Goal: Task Accomplishment & Management: Use online tool/utility

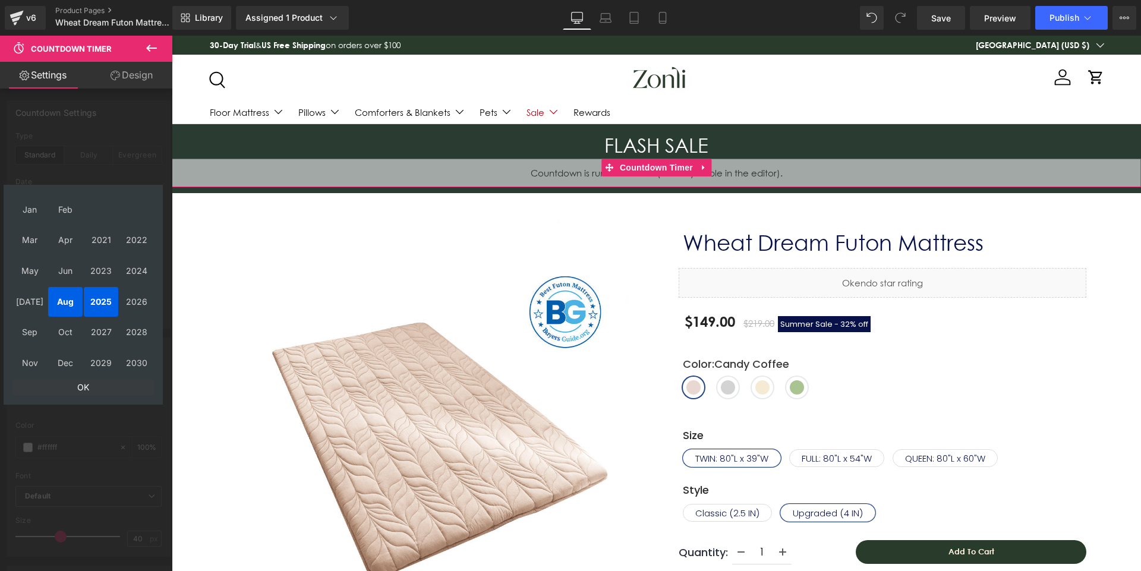
click at [87, 387] on td "OK" at bounding box center [82, 387] width 141 height 16
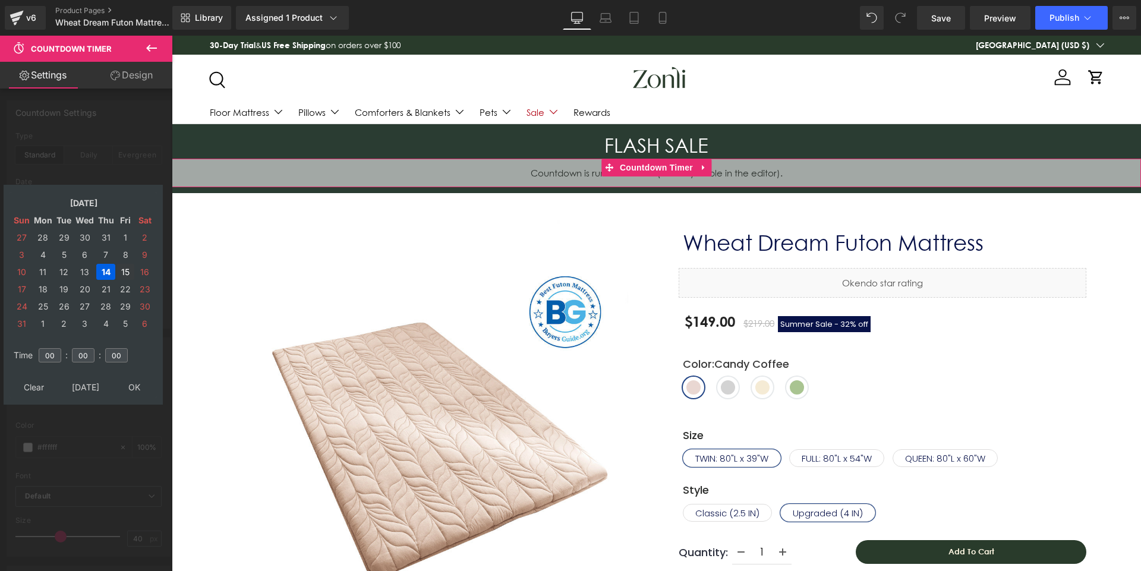
click at [123, 270] on td "15" at bounding box center [125, 272] width 18 height 16
drag, startPoint x: 130, startPoint y: 380, endPoint x: 542, endPoint y: 193, distance: 452.2
type input "[DATE] 00:00:00"
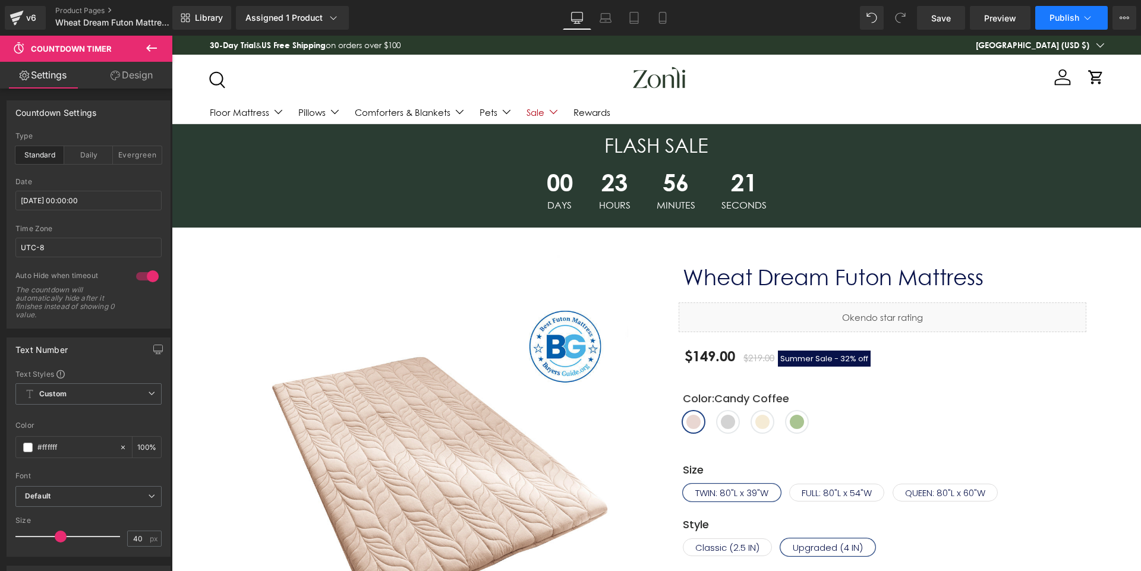
click at [1069, 13] on span "Publish" at bounding box center [1065, 18] width 30 height 10
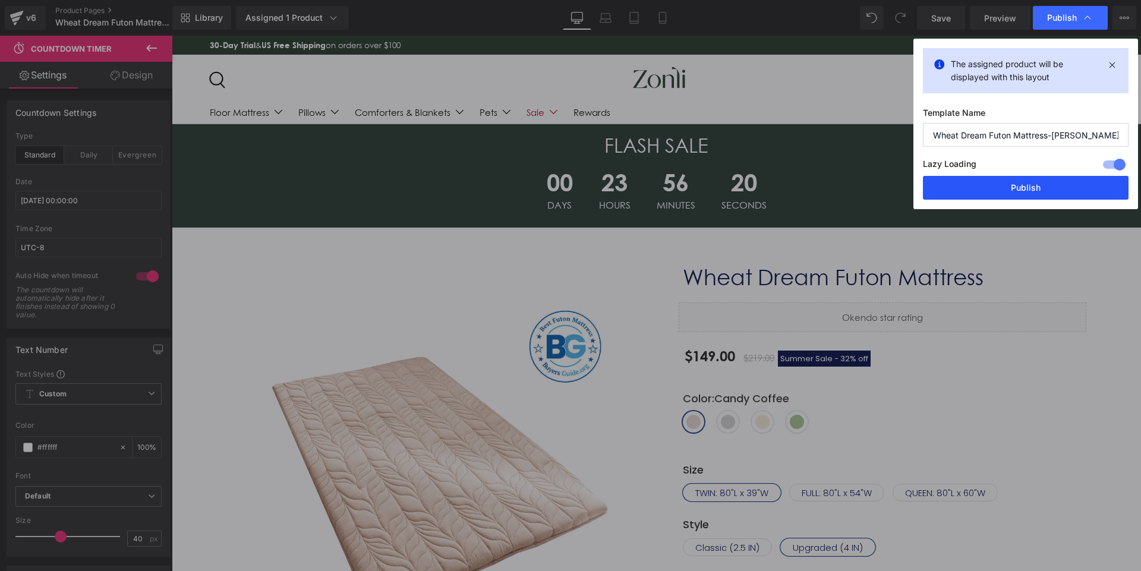
click at [1033, 188] on button "Publish" at bounding box center [1026, 188] width 206 height 24
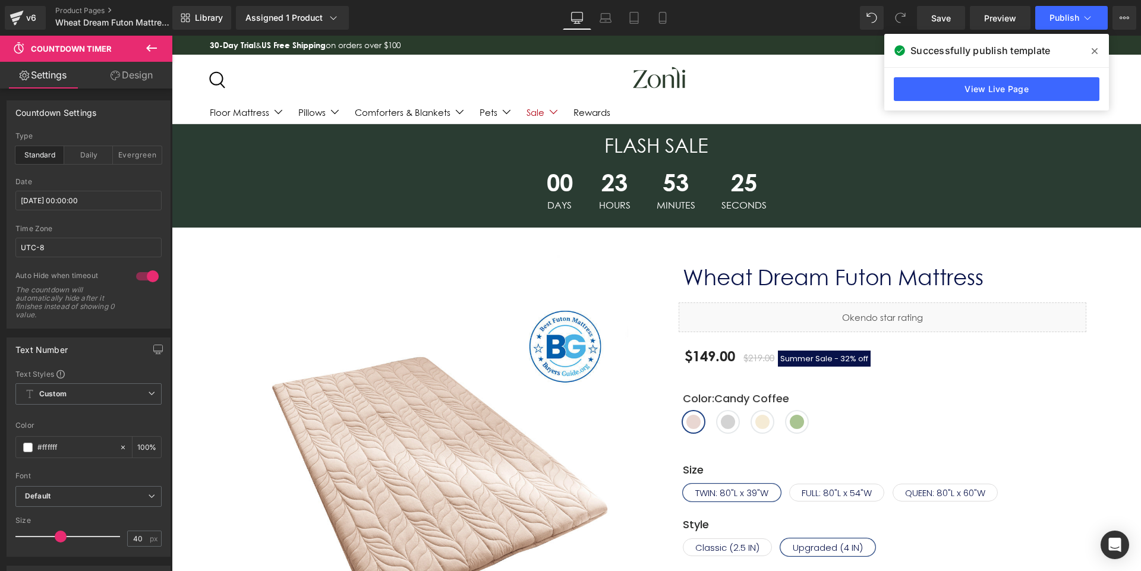
click at [1095, 47] on icon at bounding box center [1095, 51] width 6 height 10
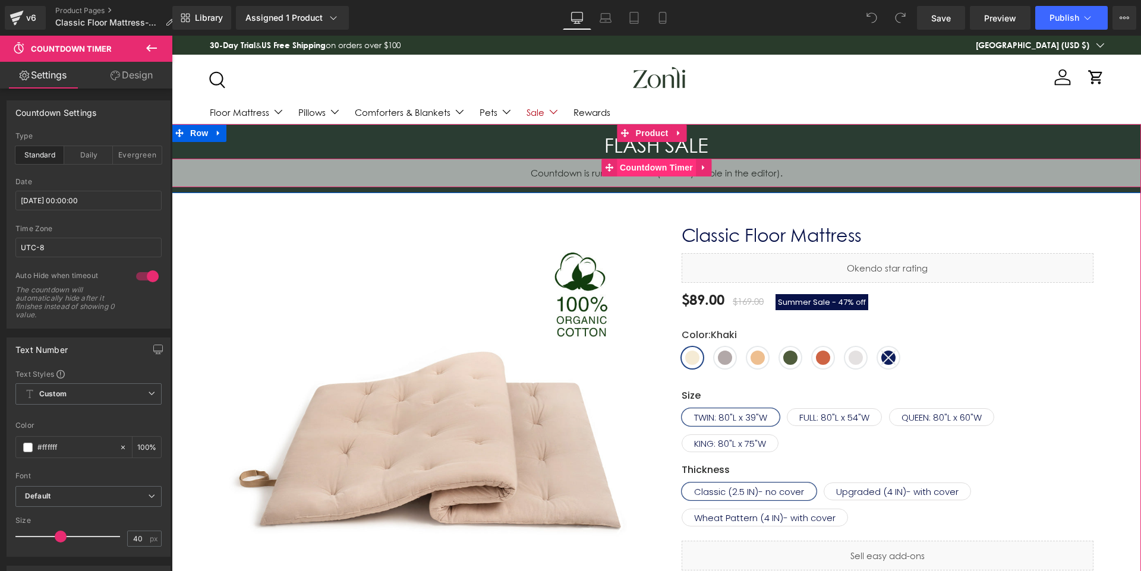
click at [639, 169] on span "Countdown Timer" at bounding box center [656, 168] width 79 height 18
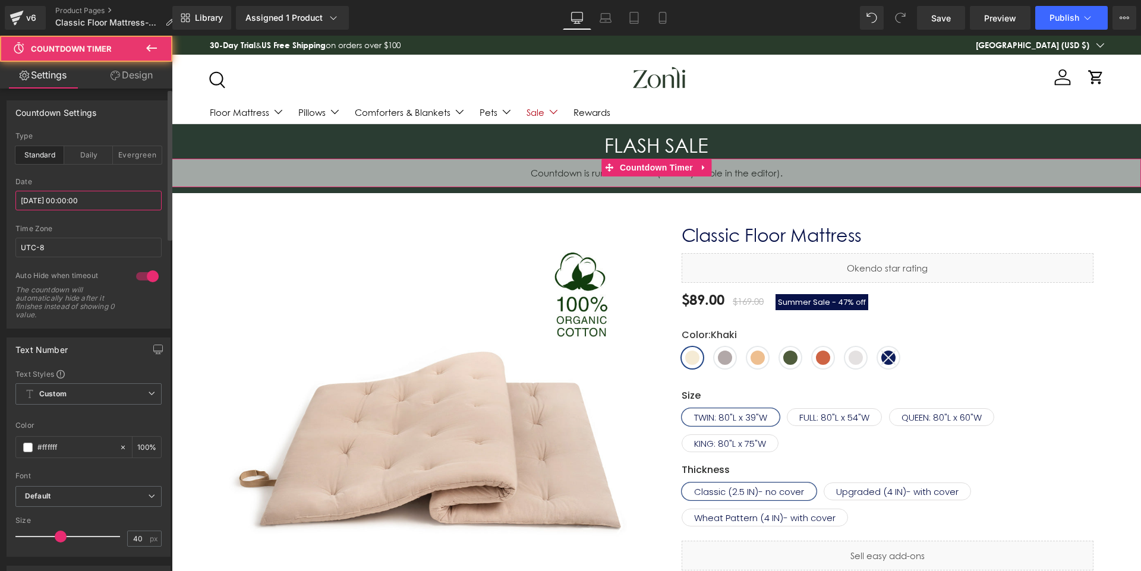
click at [61, 204] on input "[DATE] 00:00:00" at bounding box center [88, 201] width 146 height 20
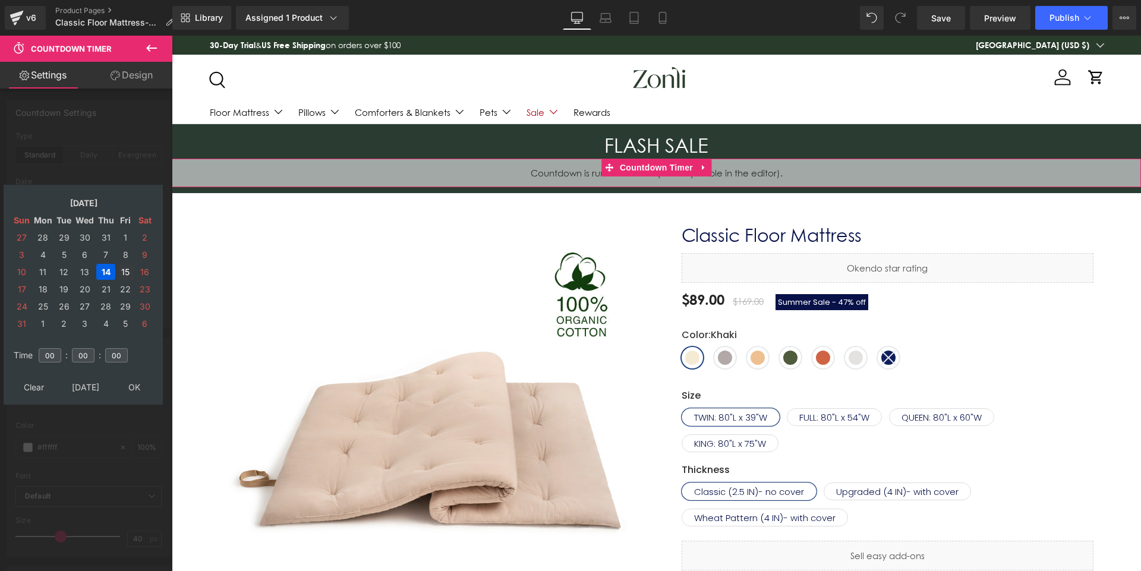
click at [124, 276] on td "15" at bounding box center [125, 272] width 18 height 16
type input "[DATE] 00:00:00"
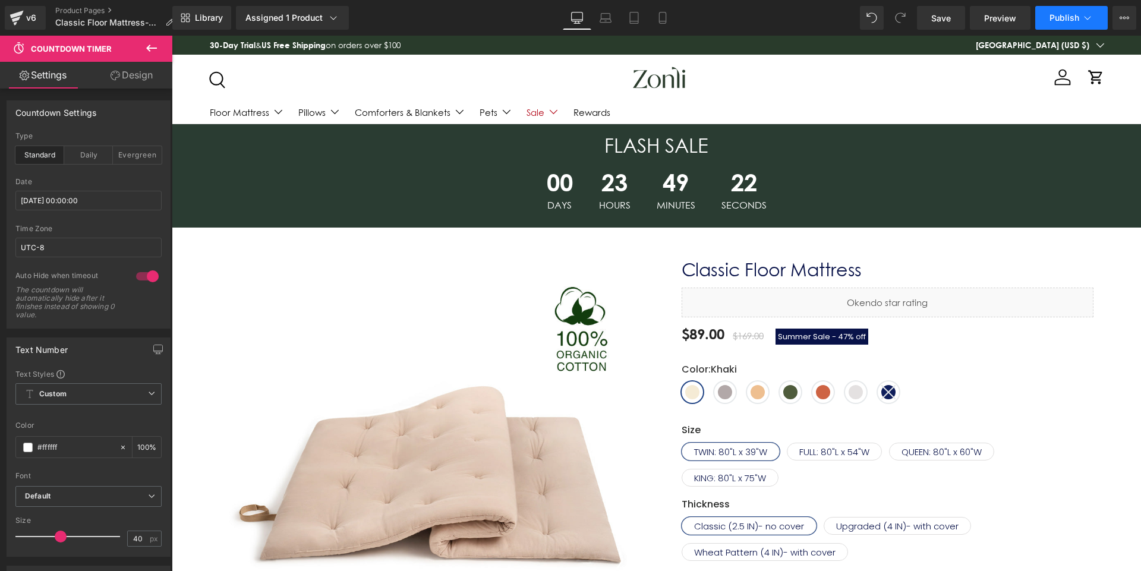
click at [1067, 13] on span "Publish" at bounding box center [1065, 18] width 30 height 10
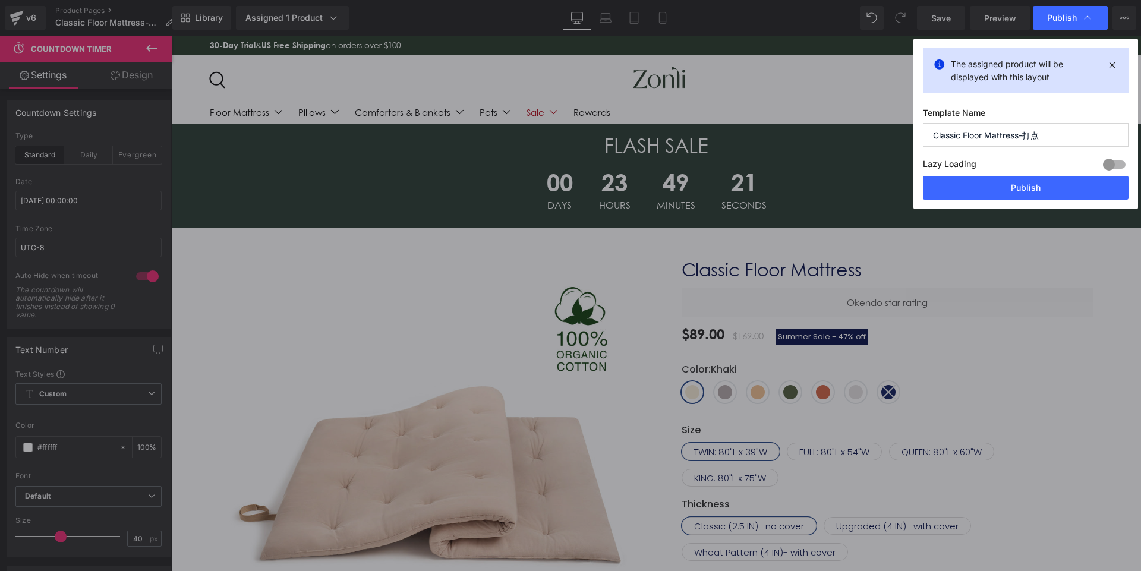
click at [1037, 175] on div "Lazy Loading Build Upgrade plan to unlock" at bounding box center [1026, 166] width 206 height 20
click at [1037, 187] on button "Publish" at bounding box center [1026, 188] width 206 height 24
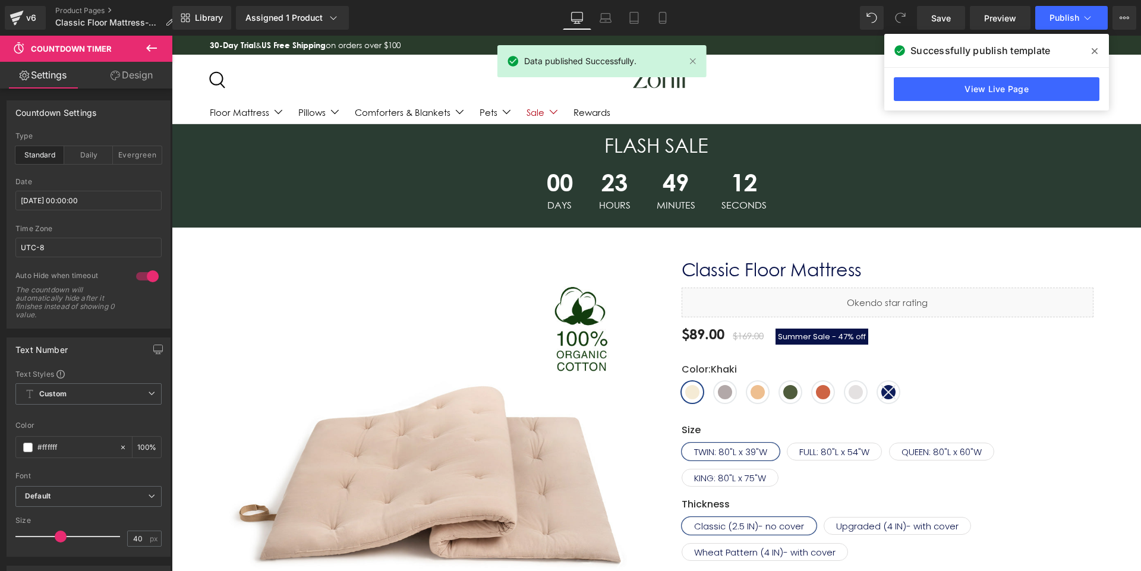
click at [1097, 46] on icon at bounding box center [1095, 51] width 6 height 10
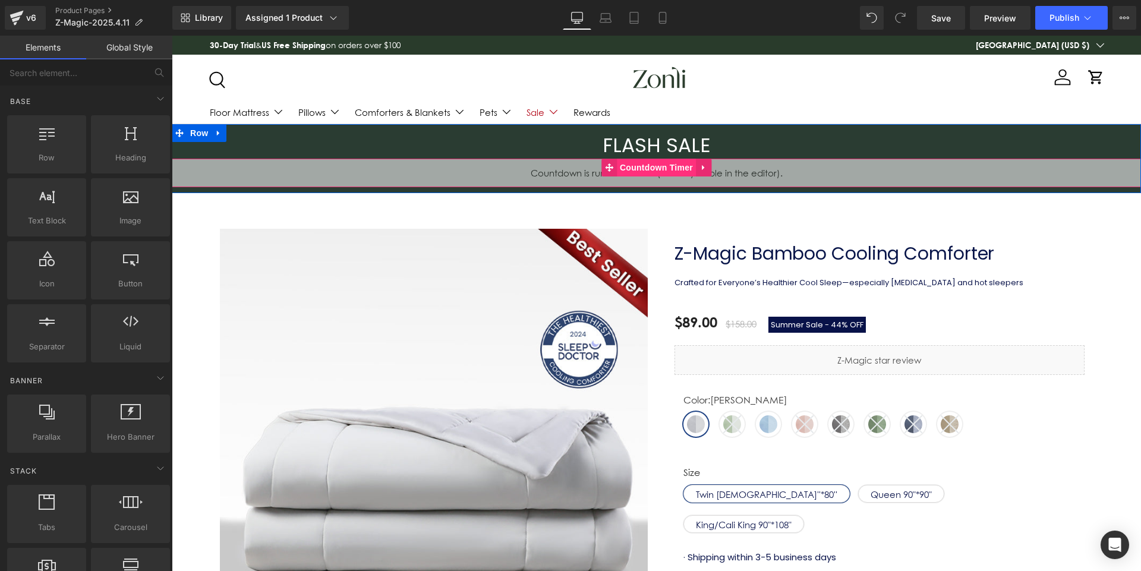
click at [661, 168] on span "Countdown Timer" at bounding box center [656, 168] width 79 height 18
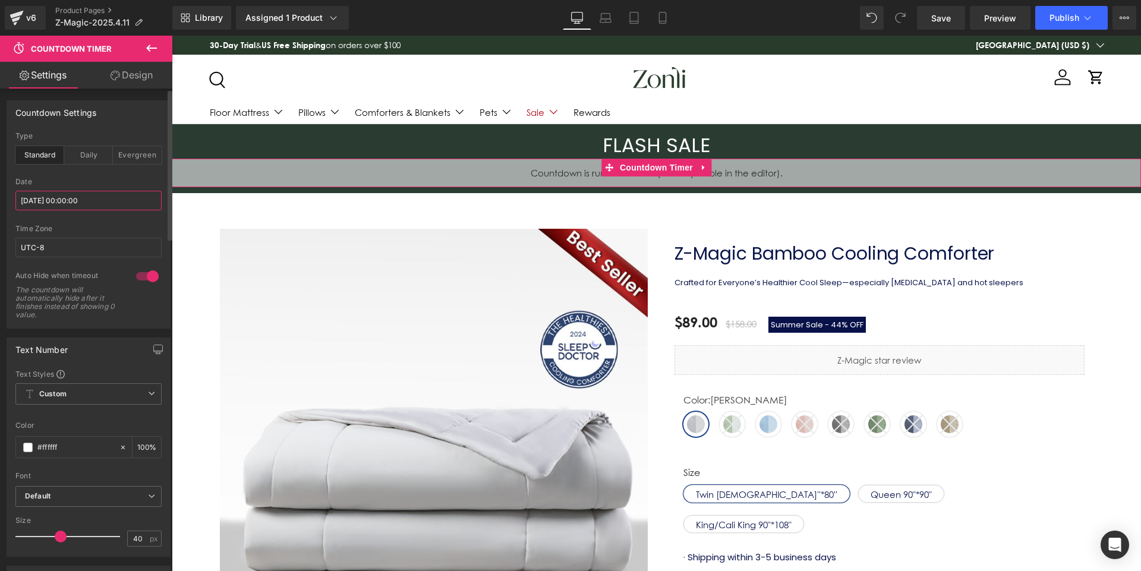
click at [78, 193] on input "[DATE] 00:00:00" at bounding box center [88, 201] width 146 height 20
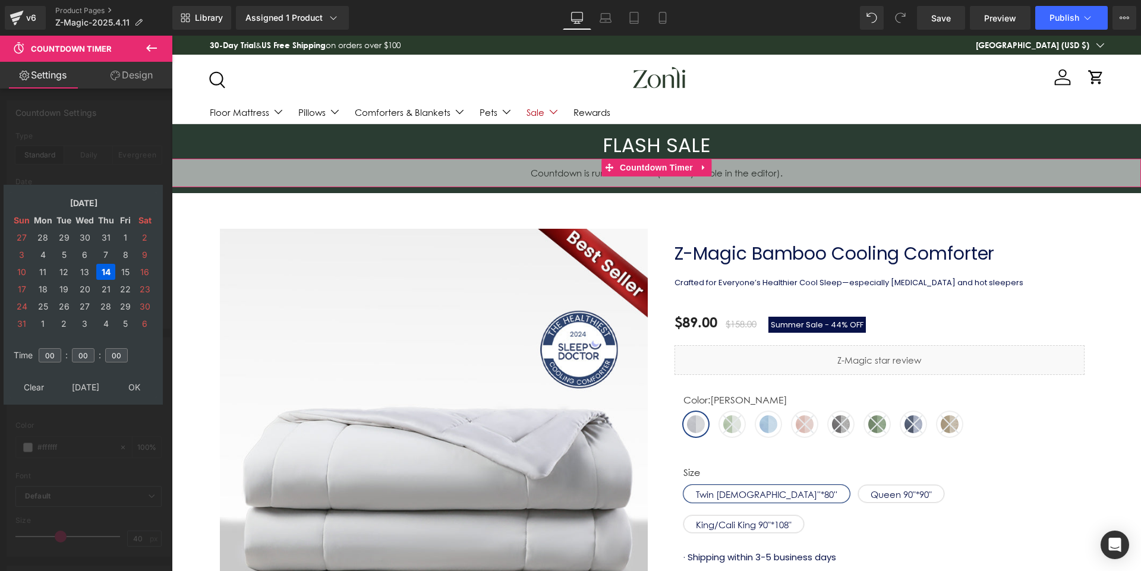
click at [121, 272] on td "15" at bounding box center [125, 272] width 18 height 16
drag, startPoint x: 137, startPoint y: 382, endPoint x: 170, endPoint y: 286, distance: 101.3
type input "[DATE] 00:00:00"
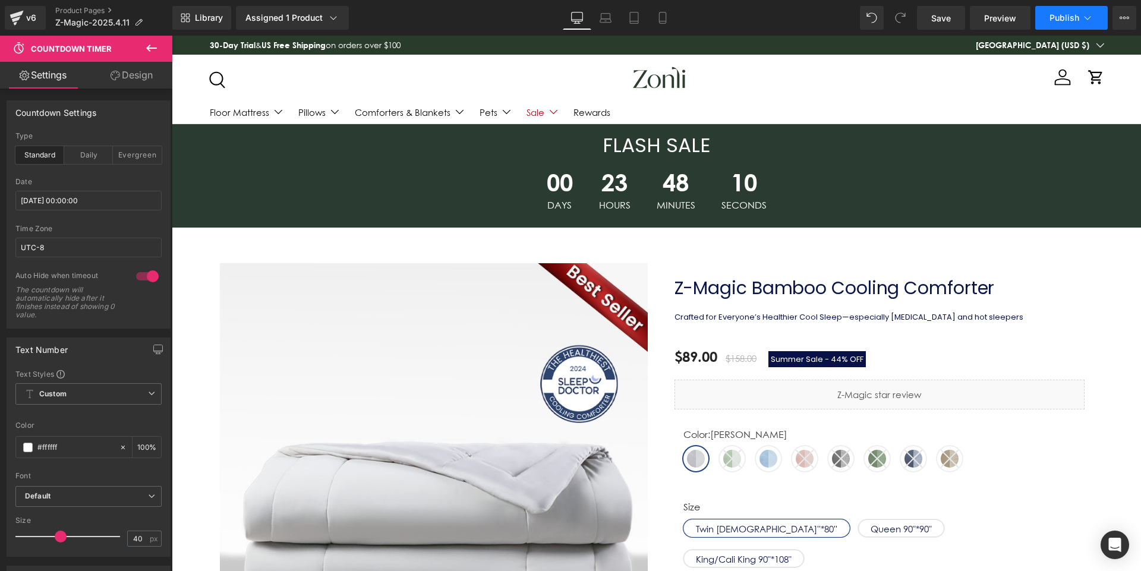
click at [1075, 18] on span "Publish" at bounding box center [1065, 18] width 30 height 10
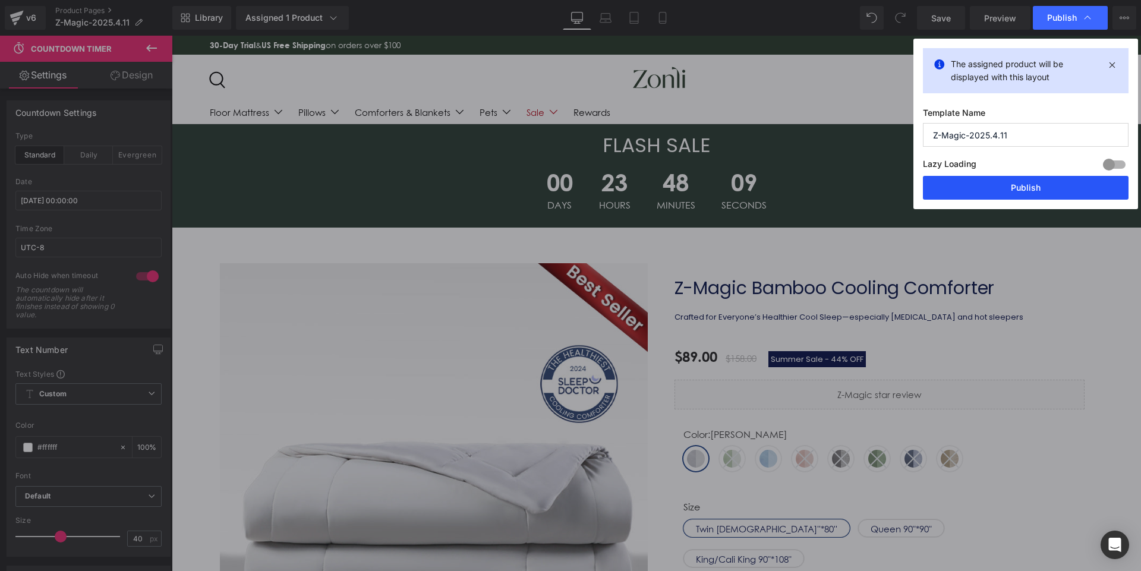
click at [1038, 193] on button "Publish" at bounding box center [1026, 188] width 206 height 24
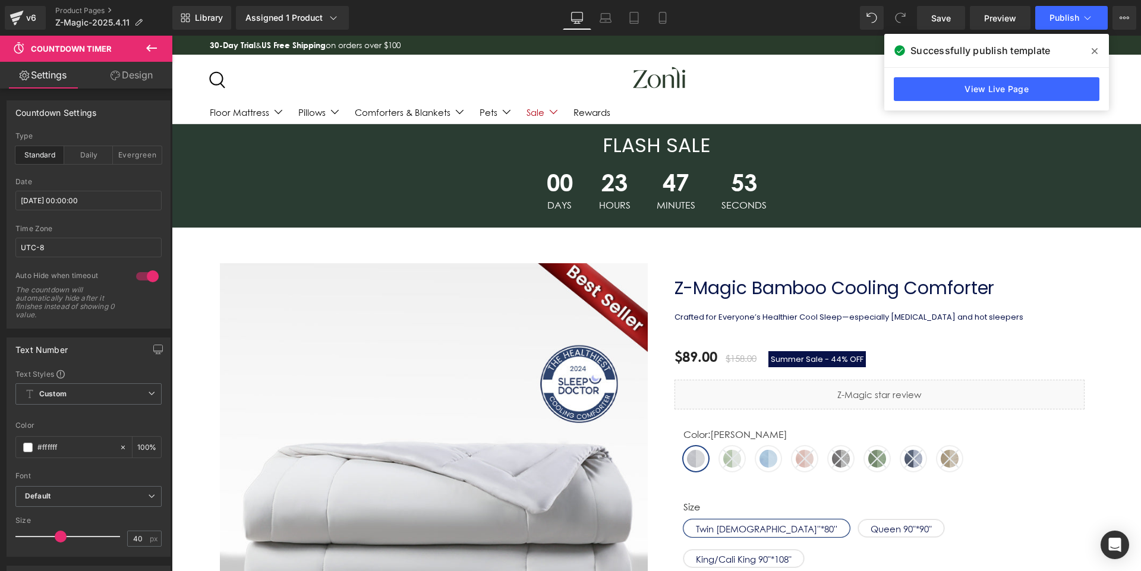
click at [1093, 52] on icon at bounding box center [1095, 51] width 6 height 10
